Goal: Navigation & Orientation: Find specific page/section

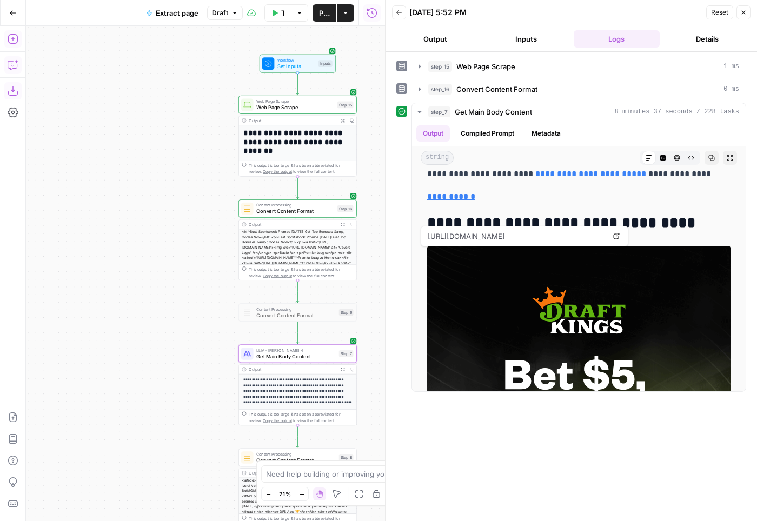
scroll to position [20849, 0]
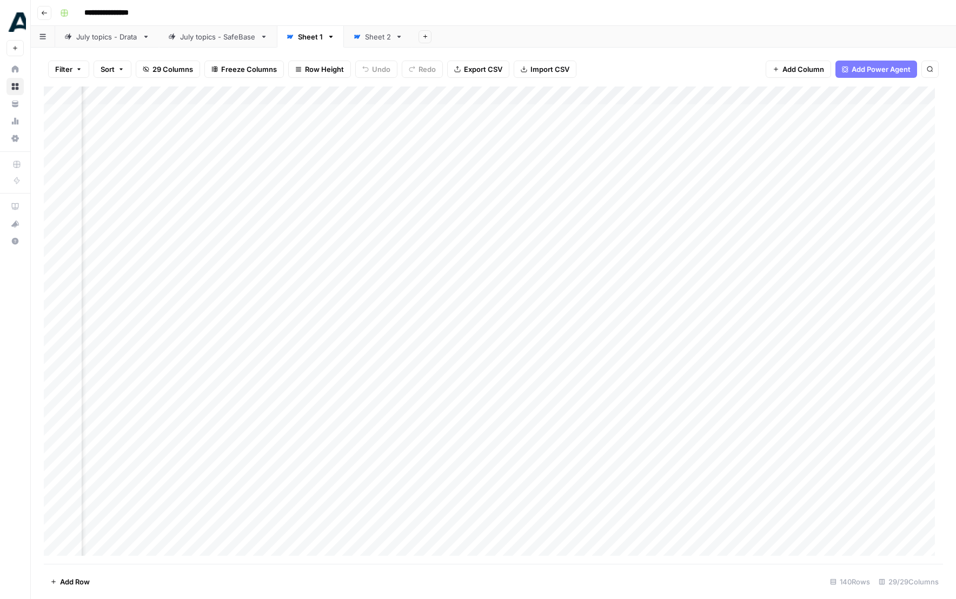
scroll to position [0, 1139]
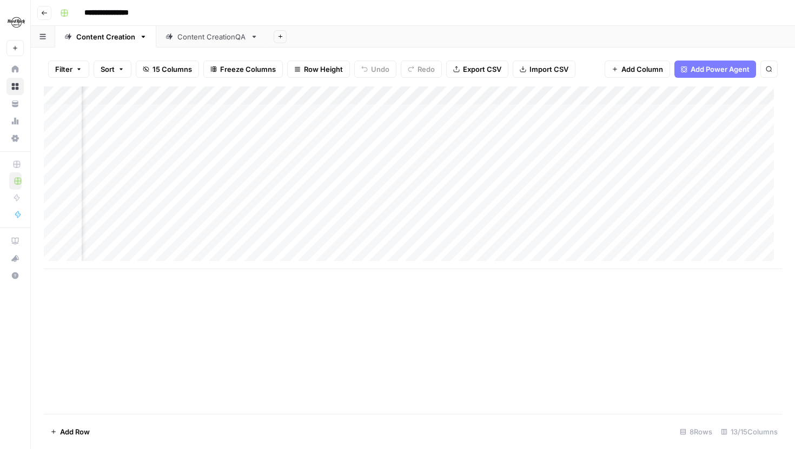
scroll to position [0, 842]
